Goal: Transaction & Acquisition: Purchase product/service

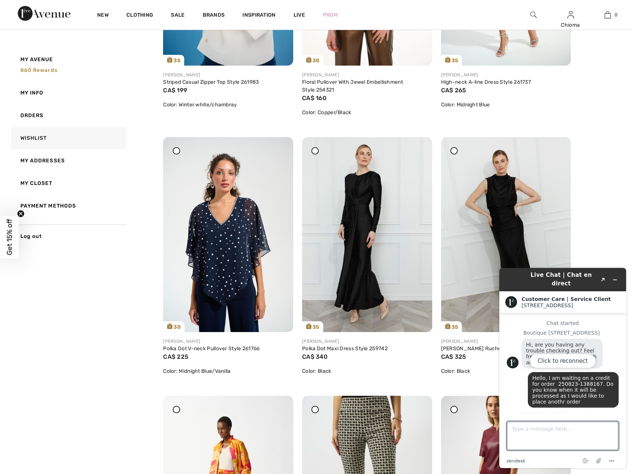
scroll to position [934, 0]
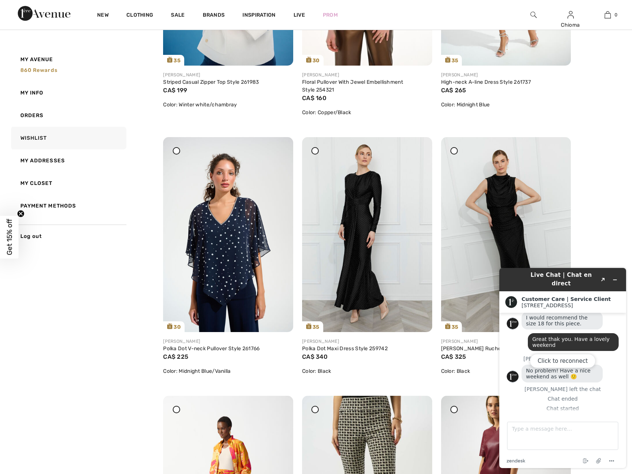
click at [617, 276] on div "Click to reconnect" at bounding box center [563, 368] width 127 height 200
click at [614, 274] on div "Click to reconnect" at bounding box center [563, 368] width 127 height 200
click at [608, 211] on div "Wishlist Select All Items Delete Selected 9 Items Date Added: Newest Date Added…" at bounding box center [393, 303] width 460 height 999
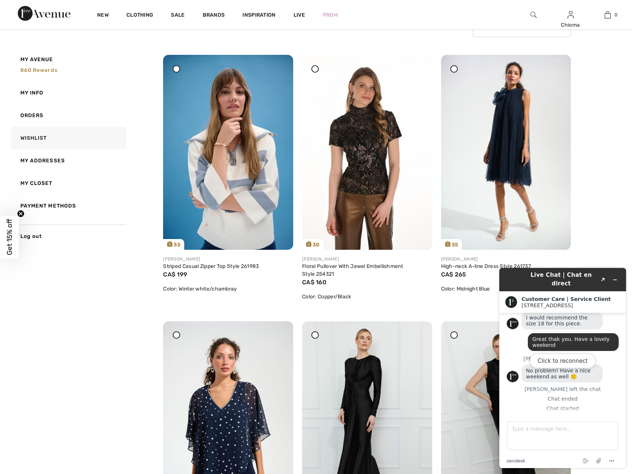
scroll to position [0, 0]
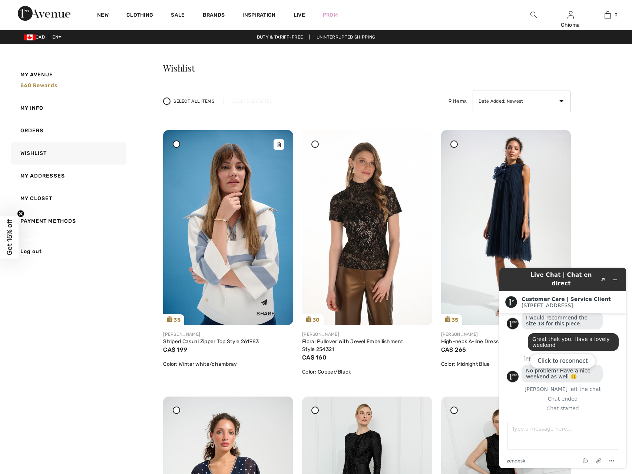
click at [243, 184] on img at bounding box center [228, 227] width 130 height 195
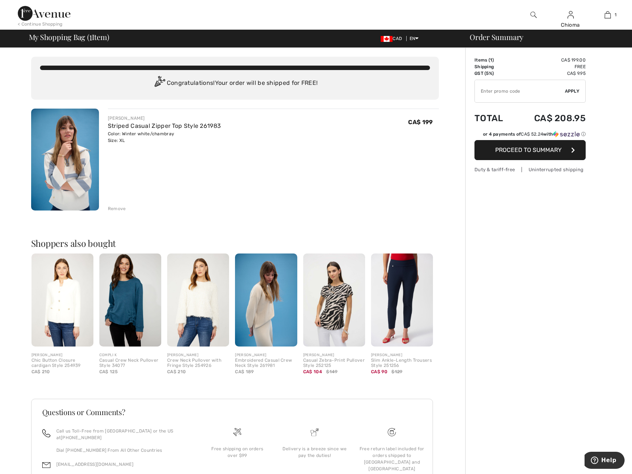
click at [514, 94] on input "TEXT" at bounding box center [520, 91] width 90 height 22
click at [568, 91] on span "Apply" at bounding box center [572, 91] width 15 height 7
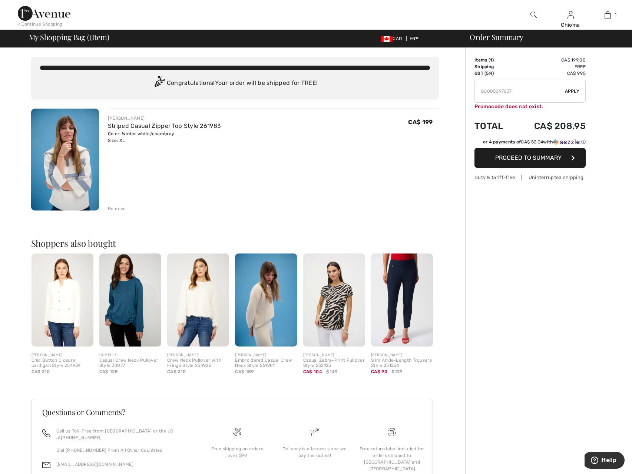
drag, startPoint x: 510, startPoint y: 91, endPoint x: 514, endPoint y: 91, distance: 4.5
click at [514, 91] on input "TEXT" at bounding box center [520, 91] width 90 height 22
click at [574, 90] on span "Apply" at bounding box center [572, 91] width 15 height 7
click at [509, 91] on input "TEXT" at bounding box center [520, 91] width 90 height 22
type input "GC005097649"
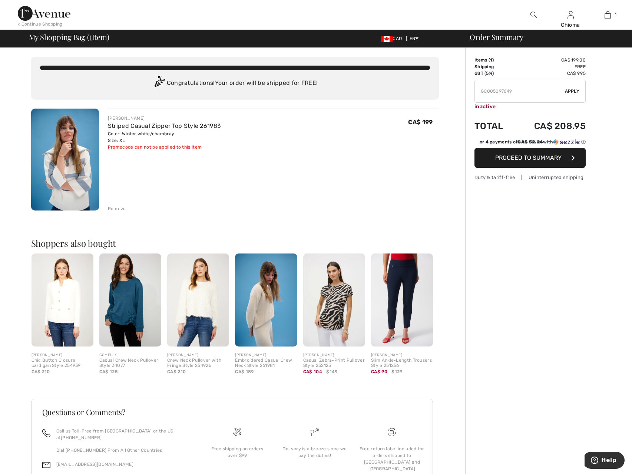
click at [573, 89] on span "Apply" at bounding box center [572, 91] width 15 height 7
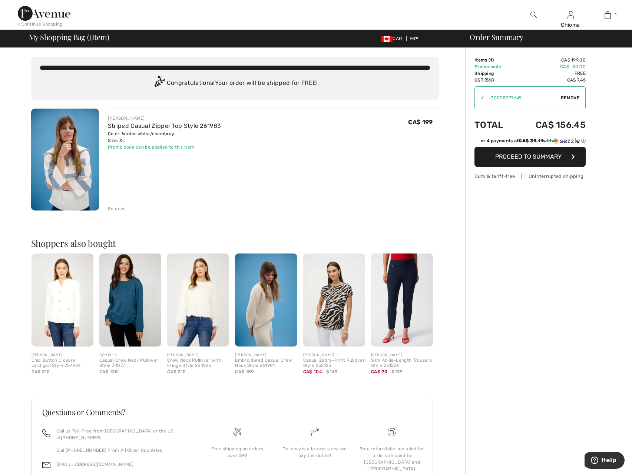
click at [567, 98] on span "Remove" at bounding box center [570, 98] width 19 height 7
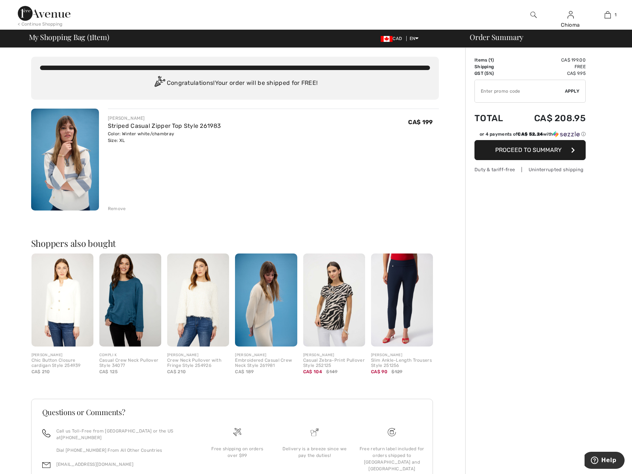
click at [516, 94] on input "TEXT" at bounding box center [520, 91] width 90 height 22
paste input "GC005097649"
click at [509, 90] on input "TEXT" at bounding box center [520, 91] width 90 height 22
type input "GC005097669"
click at [572, 89] on span "Apply" at bounding box center [572, 91] width 15 height 7
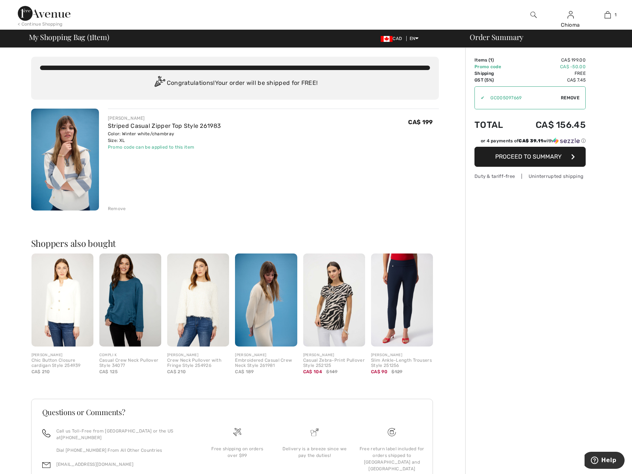
click at [575, 96] on span "Remove" at bounding box center [570, 98] width 19 height 7
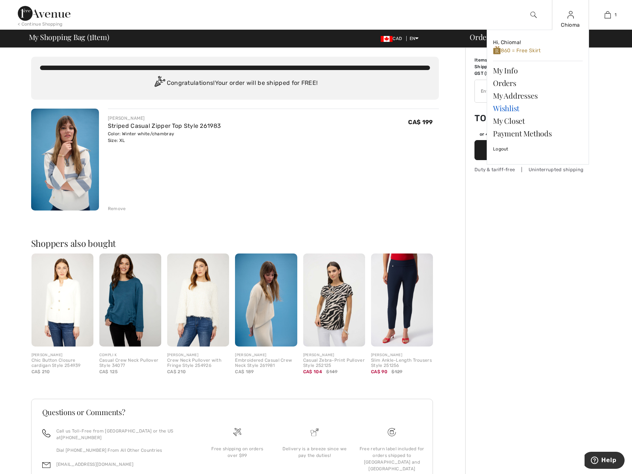
click at [509, 106] on link "Wishlist" at bounding box center [538, 108] width 90 height 13
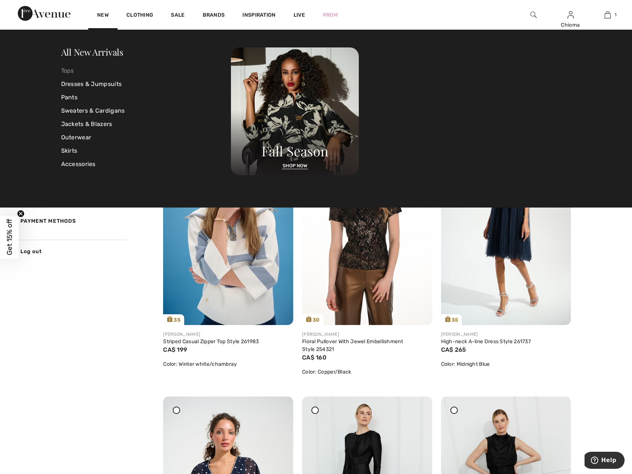
click at [67, 68] on link "Tops" at bounding box center [146, 70] width 170 height 13
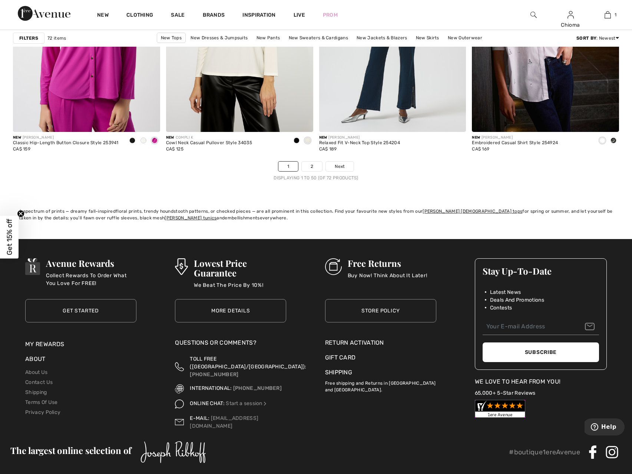
scroll to position [3865, 0]
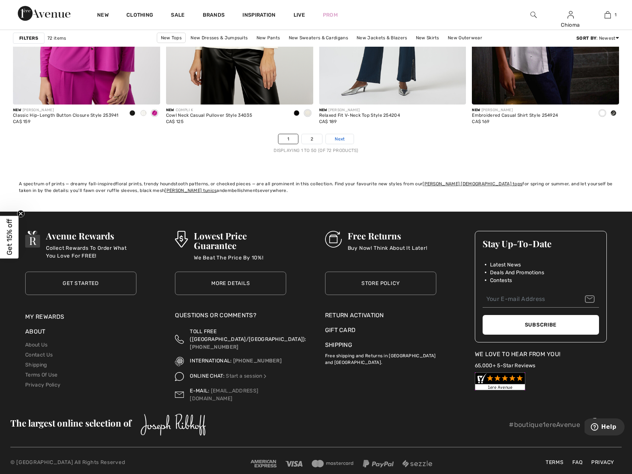
click at [343, 142] on span "Next" at bounding box center [340, 139] width 10 height 7
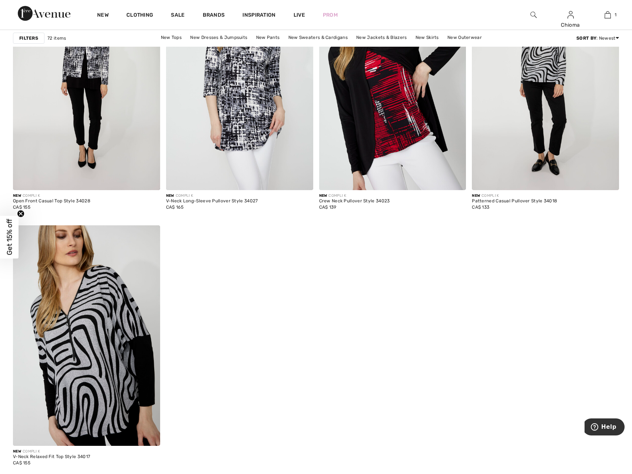
scroll to position [1521, 0]
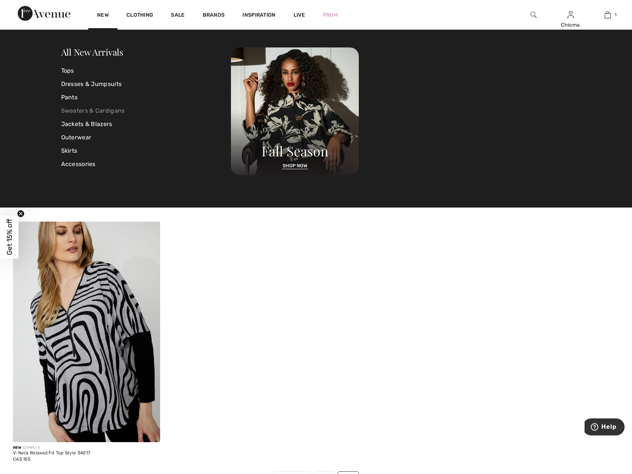
click at [72, 109] on link "Sweaters & Cardigans" at bounding box center [146, 110] width 170 height 13
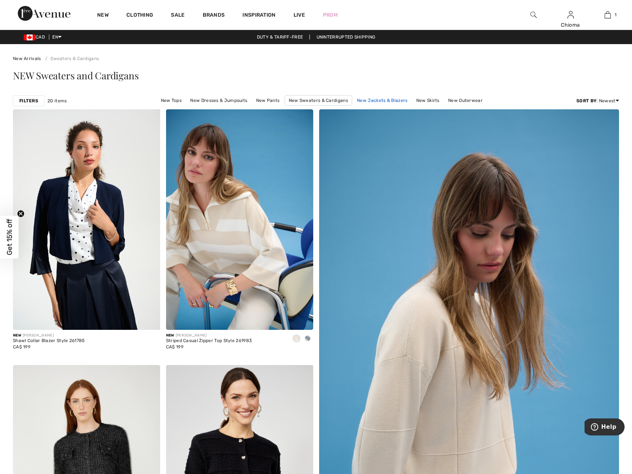
click at [376, 102] on link "New Jackets & Blazers" at bounding box center [383, 101] width 58 height 10
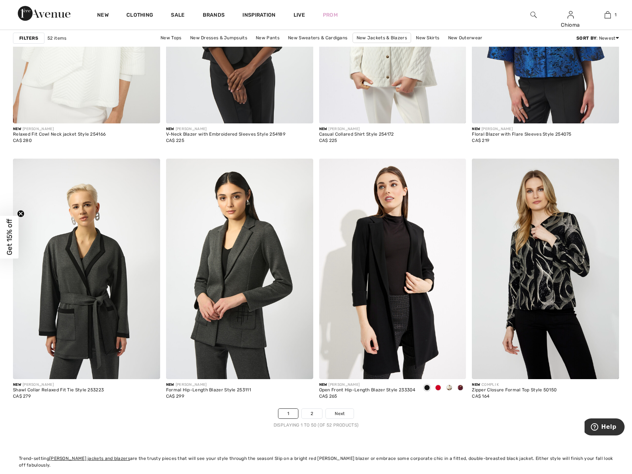
scroll to position [3709, 0]
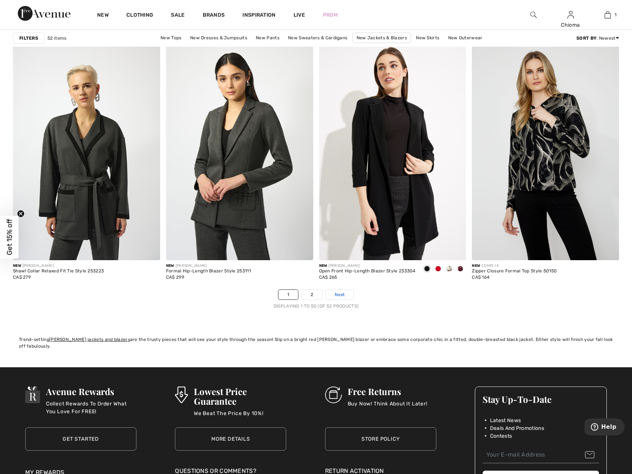
click at [343, 293] on span "Next" at bounding box center [340, 295] width 10 height 7
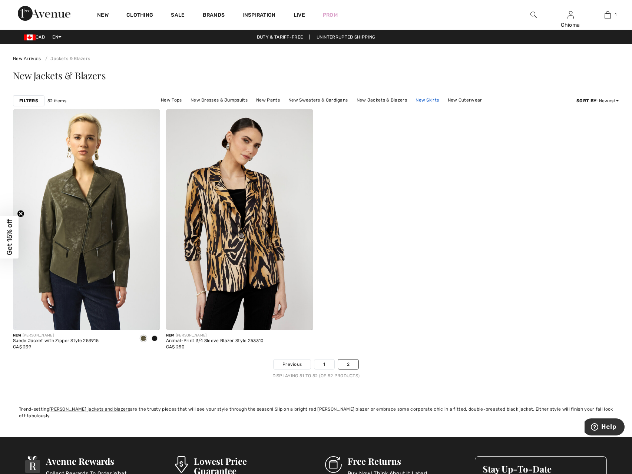
click at [433, 100] on link "New Skirts" at bounding box center [427, 100] width 31 height 10
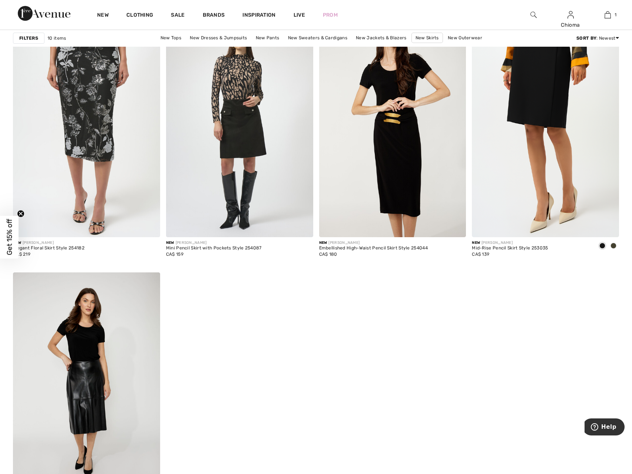
scroll to position [631, 0]
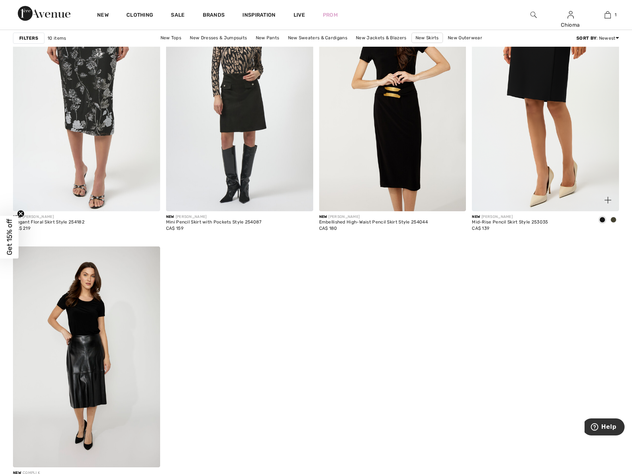
click at [546, 98] on img at bounding box center [545, 101] width 147 height 221
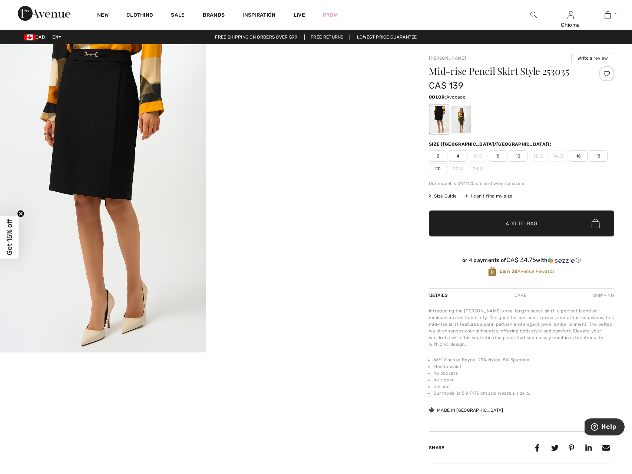
click at [462, 119] on div at bounding box center [461, 120] width 19 height 28
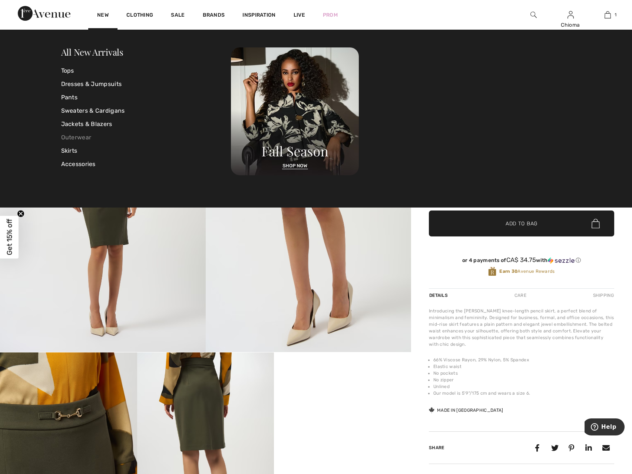
click at [78, 140] on link "Outerwear" at bounding box center [146, 137] width 170 height 13
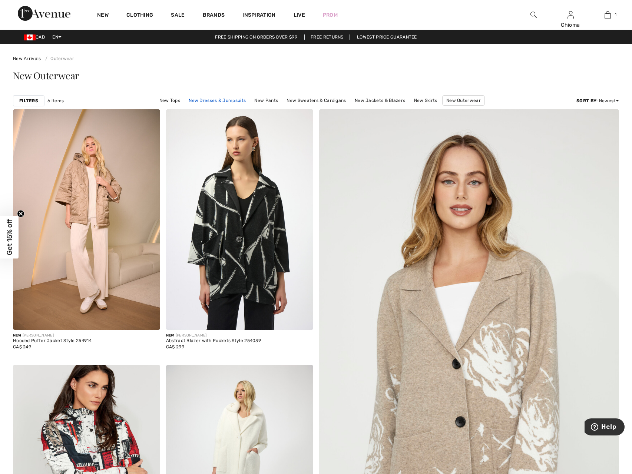
click at [210, 103] on link "New Dresses & Jumpsuits" at bounding box center [217, 101] width 65 height 10
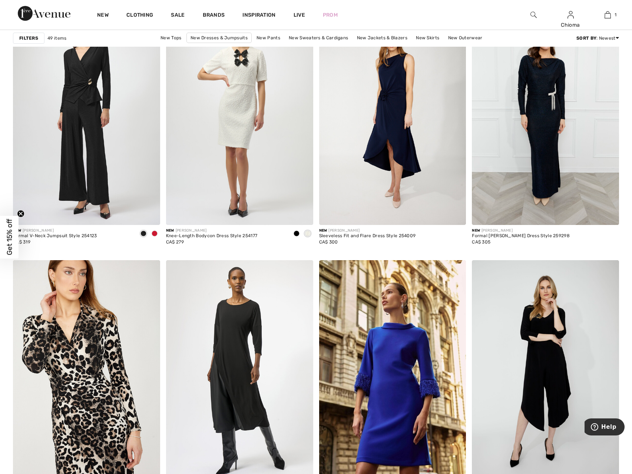
scroll to position [1447, 0]
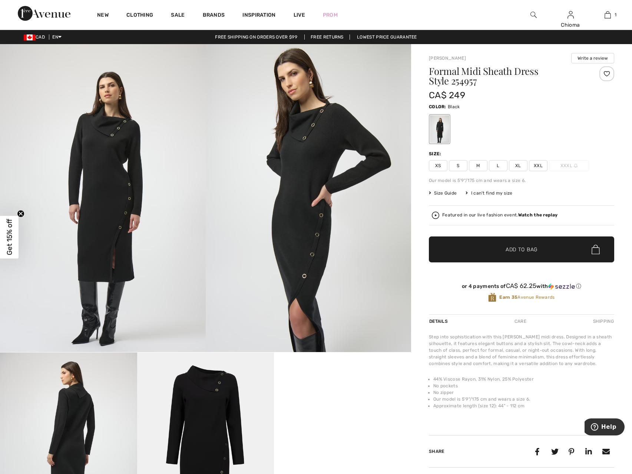
click at [540, 167] on span "XXL" at bounding box center [538, 165] width 19 height 11
click at [605, 72] on div at bounding box center [607, 73] width 15 height 15
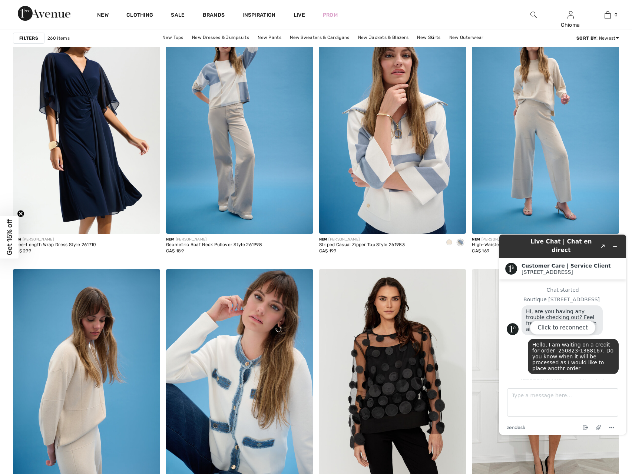
scroll to position [934, 0]
